Goal: Task Accomplishment & Management: Use online tool/utility

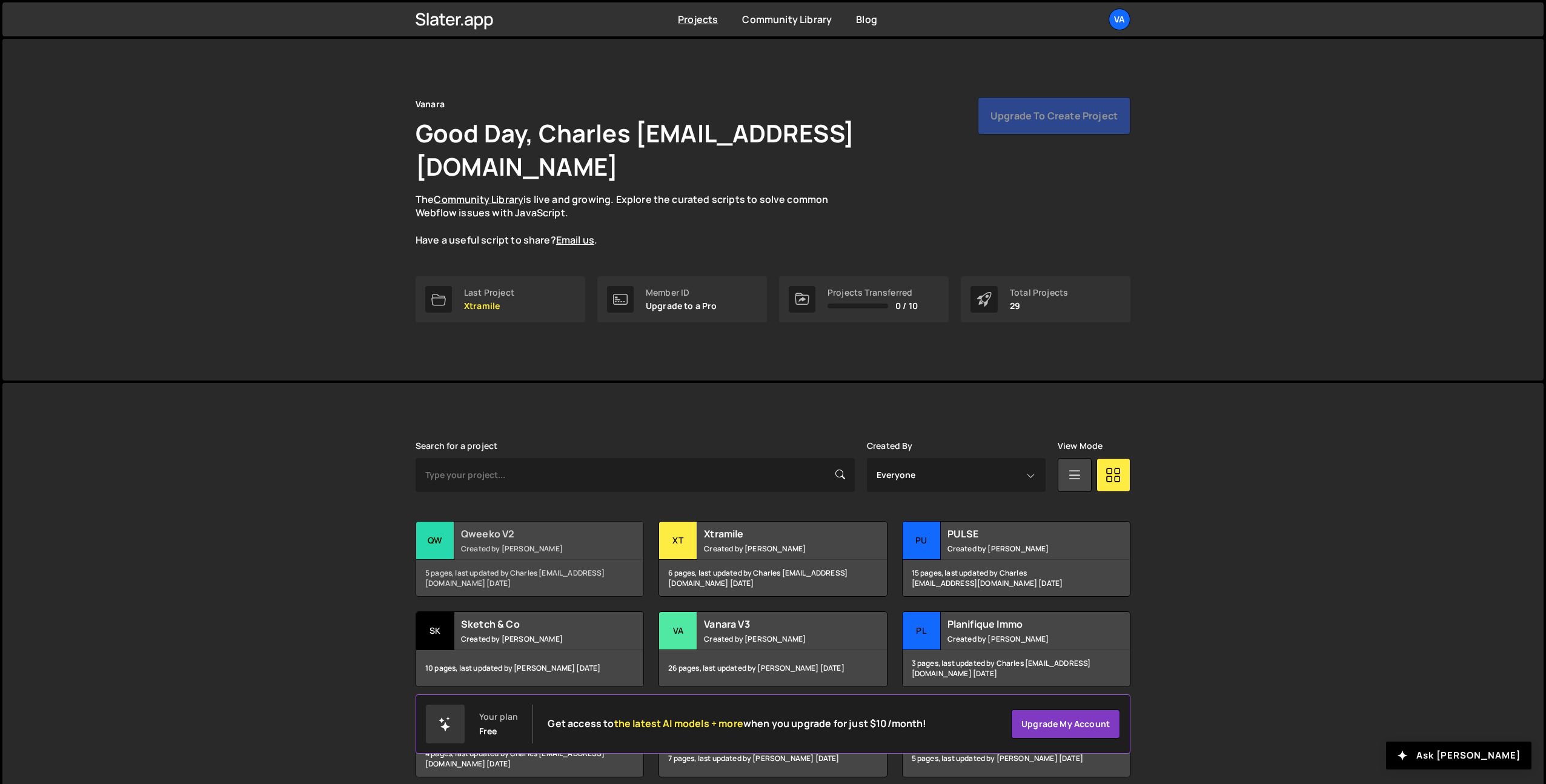
click at [528, 527] on h2 "Qweeko V2" at bounding box center [534, 534] width 146 height 14
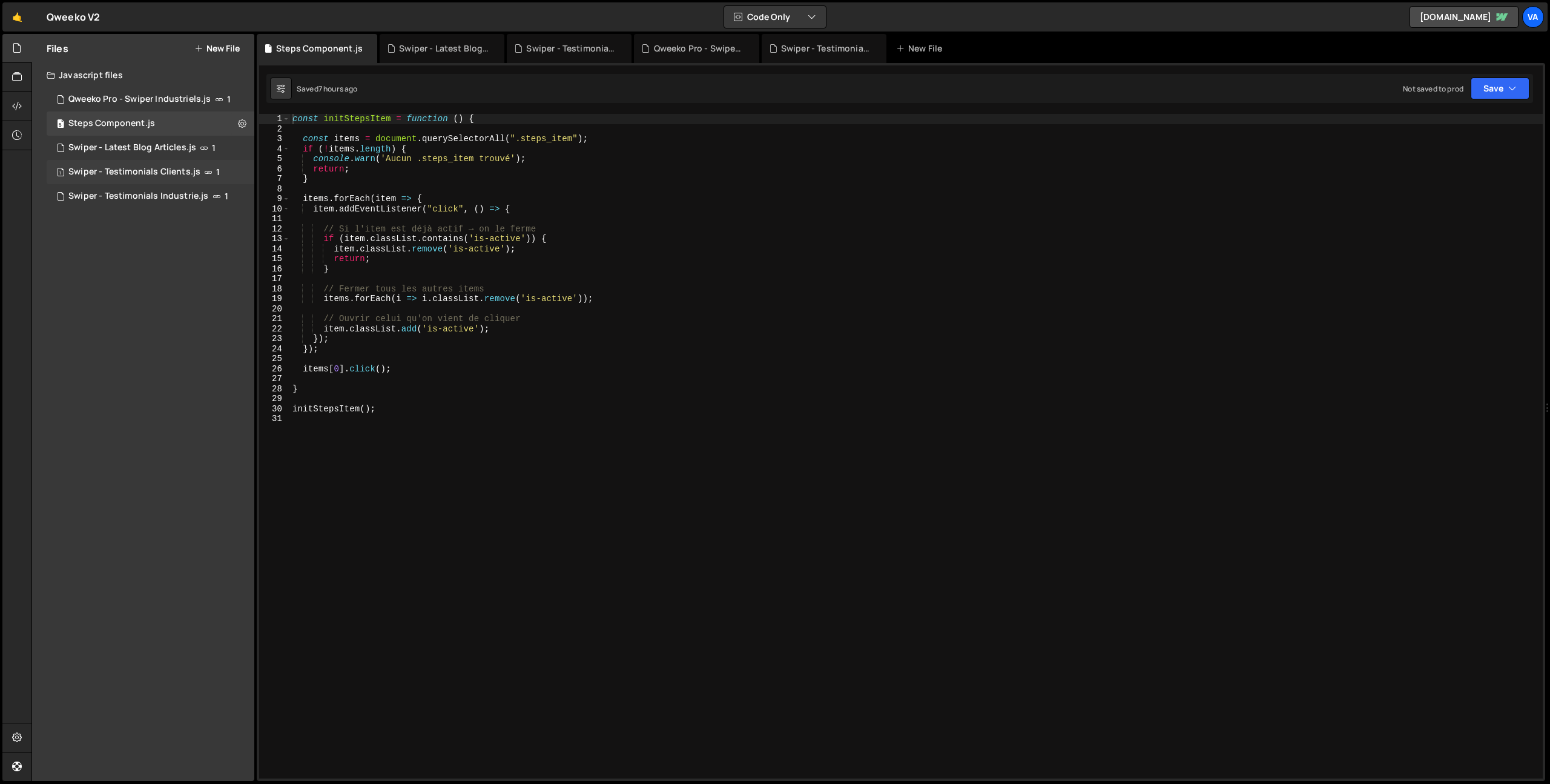
click at [243, 175] on div "1 Swiper - Testimonials Clients.js 1" at bounding box center [150, 172] width 208 height 24
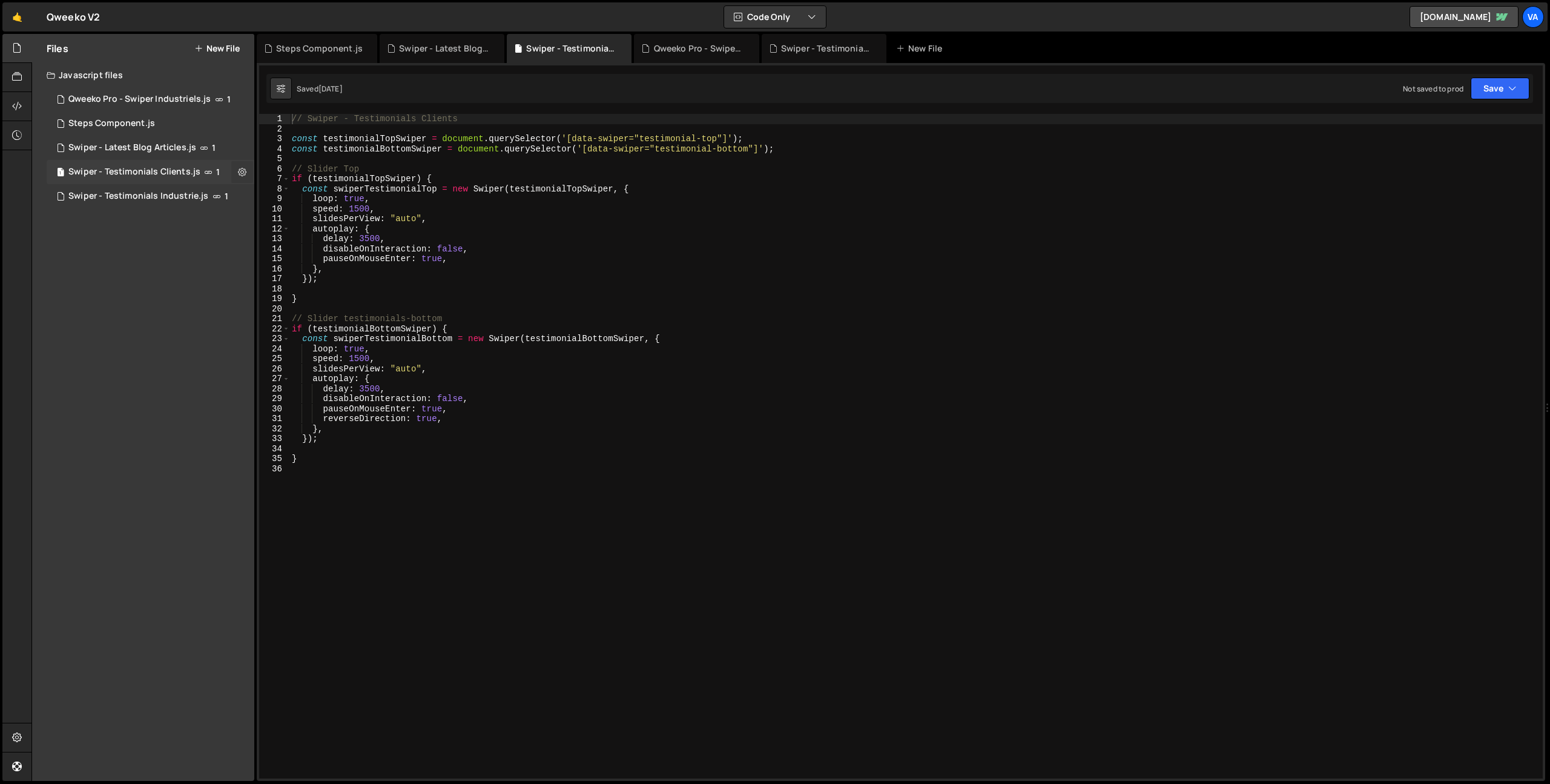
click at [242, 170] on icon at bounding box center [242, 171] width 9 height 11
type input "Swiper - Testimonials Clients"
radio input "true"
checkbox input "true"
click at [286, 197] on button "Edit File Settings" at bounding box center [316, 197] width 118 height 24
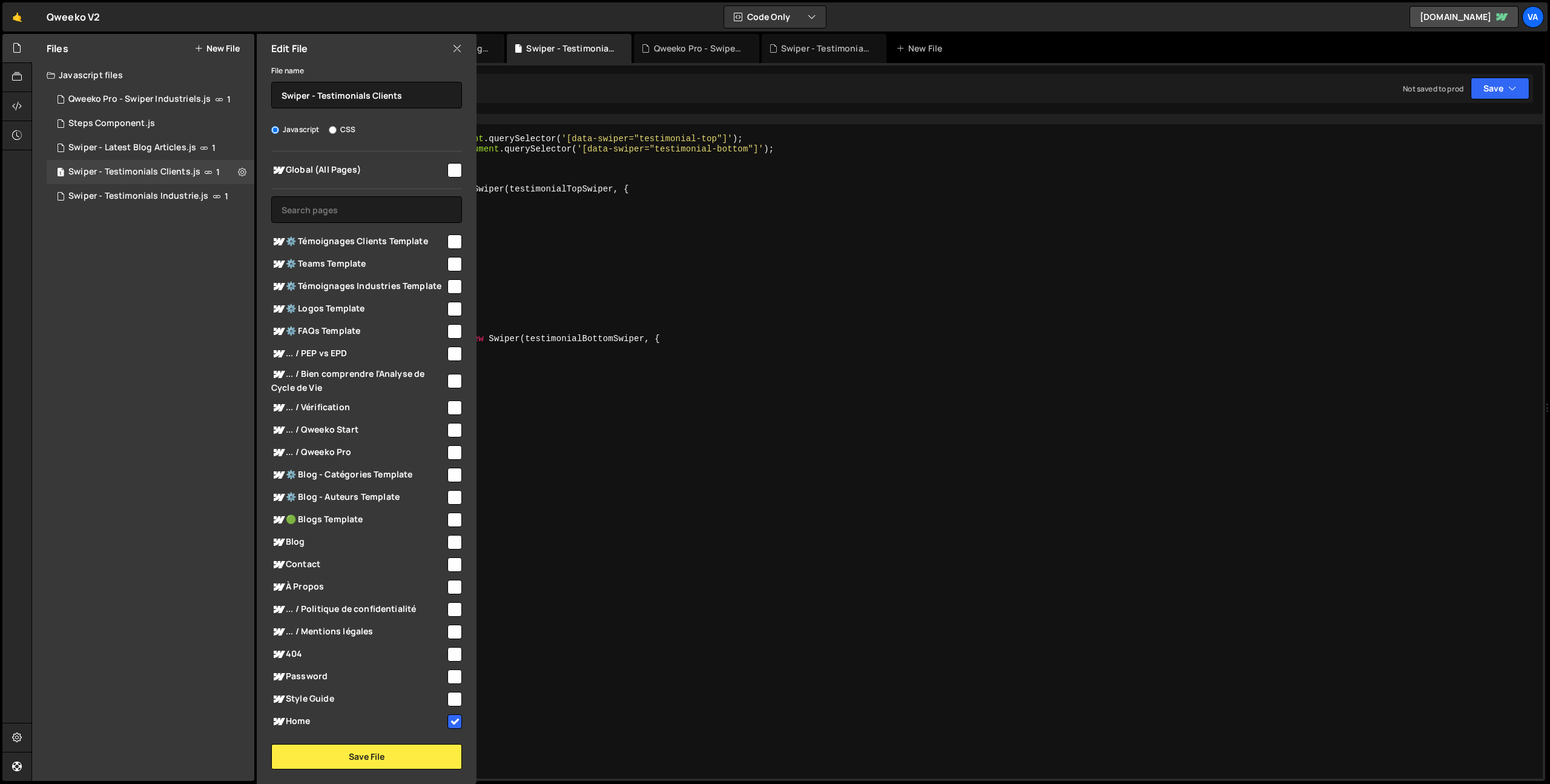
click at [584, 558] on div "// Swiper - Testimonials Clients const testimonialTopSwiper = document . queryS…" at bounding box center [916, 456] width 1254 height 684
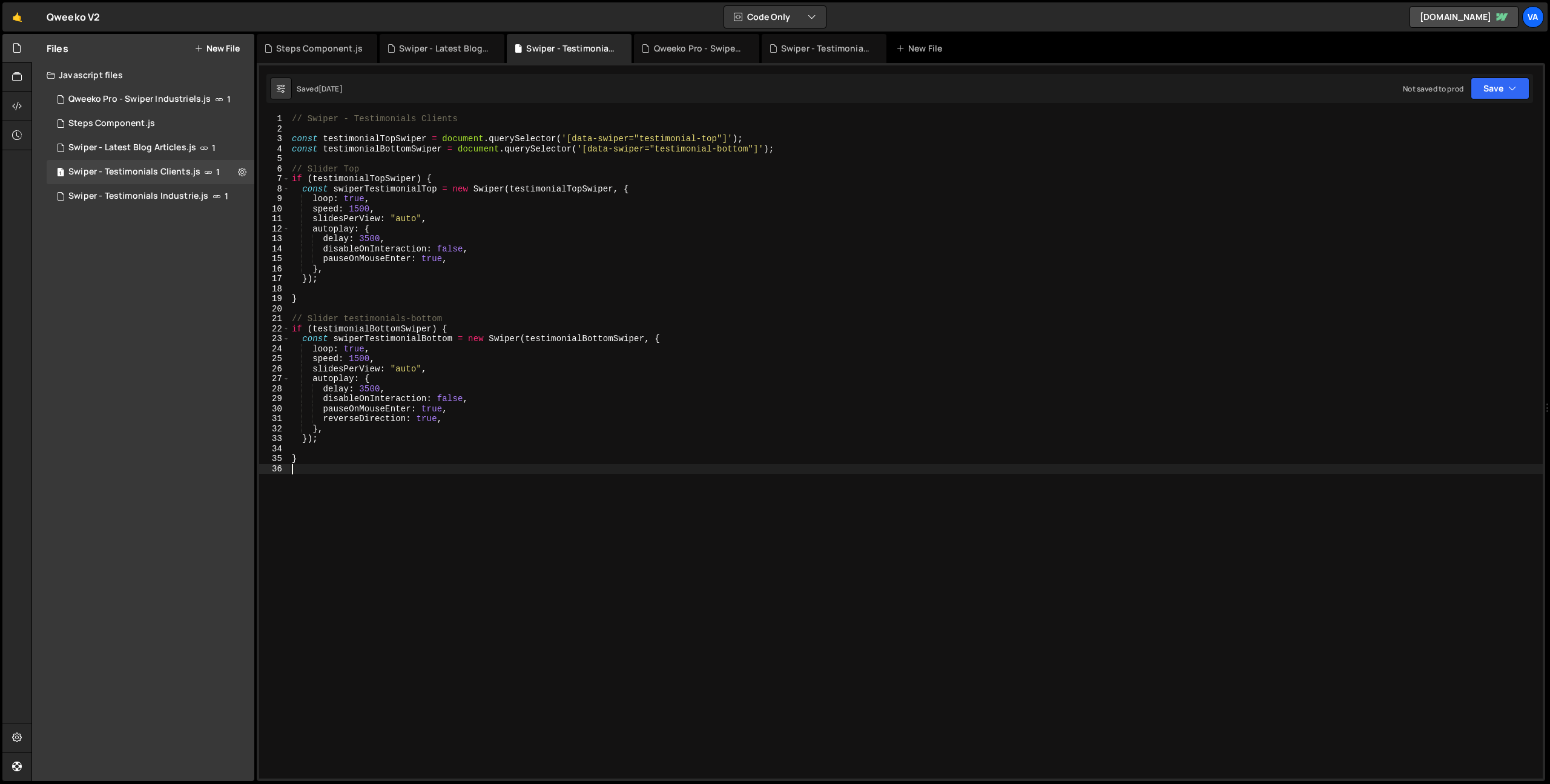
click at [434, 258] on div "// Swiper - Testimonials Clients const testimonialTopSwiper = document . queryS…" at bounding box center [916, 456] width 1254 height 684
click at [431, 410] on div "// Swiper - Testimonials Clients const testimonialTopSwiper = document . queryS…" at bounding box center [916, 456] width 1254 height 684
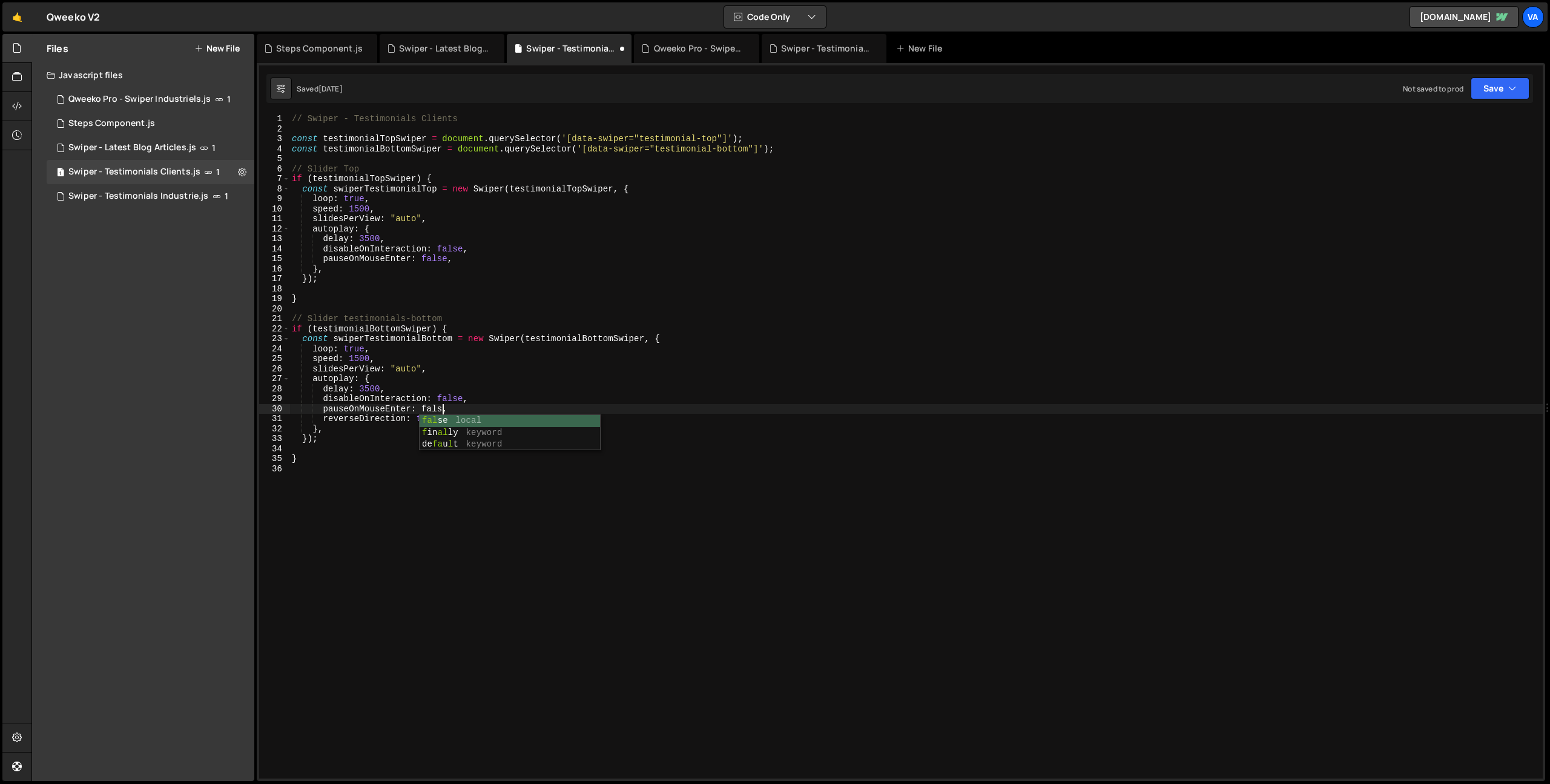
type textarea "pauseOnMouseEnter: false,"
click at [475, 521] on div "// Swiper - Testimonials Clients const testimonialTopSwiper = document . queryS…" at bounding box center [916, 456] width 1254 height 684
click at [436, 256] on div "// Swiper - Testimonials Clients const testimonialTopSwiper = document . queryS…" at bounding box center [916, 456] width 1254 height 684
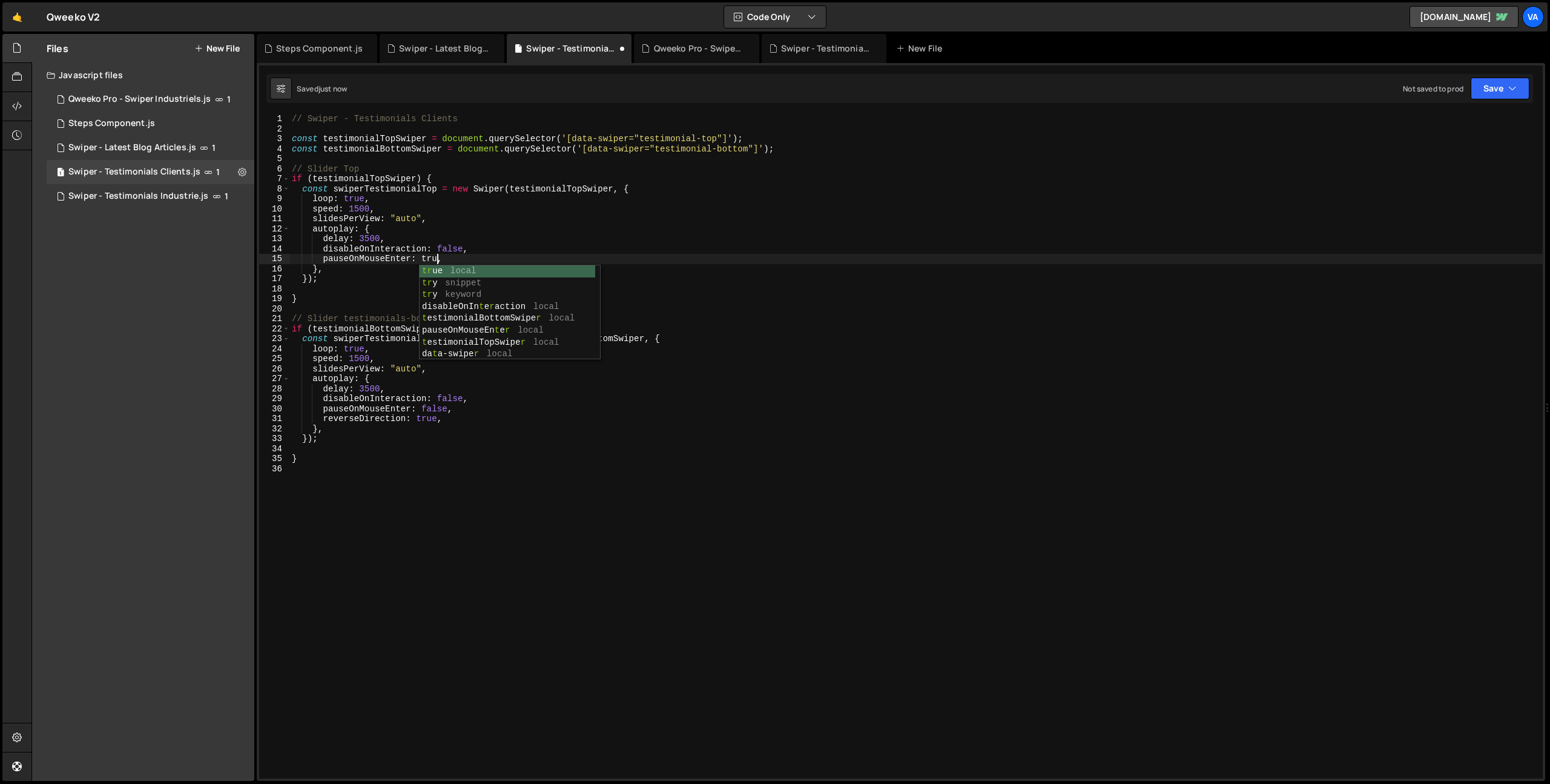
scroll to position [0, 10]
click at [433, 409] on div "// Swiper - Testimonials Clients const testimonialTopSwiper = document . queryS…" at bounding box center [916, 456] width 1254 height 684
type textarea "pauseOnMouseEnter: true,"
